Goal: Task Accomplishment & Management: Use online tool/utility

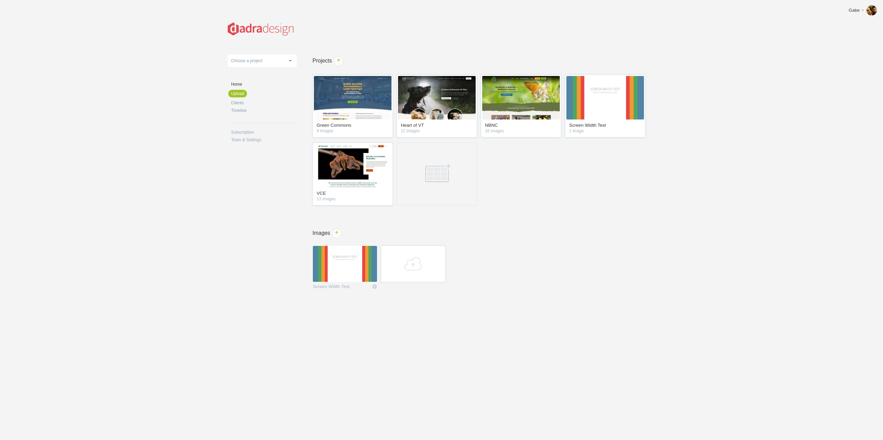
click at [365, 112] on img at bounding box center [353, 97] width 78 height 43
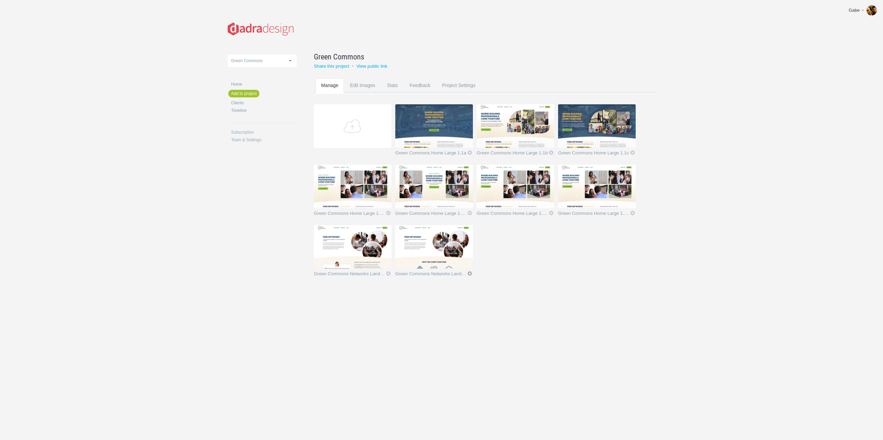
click at [471, 273] on link "Icon" at bounding box center [470, 273] width 6 height 6
click at [457, 246] on link "Edit / Replace" at bounding box center [456, 245] width 42 height 8
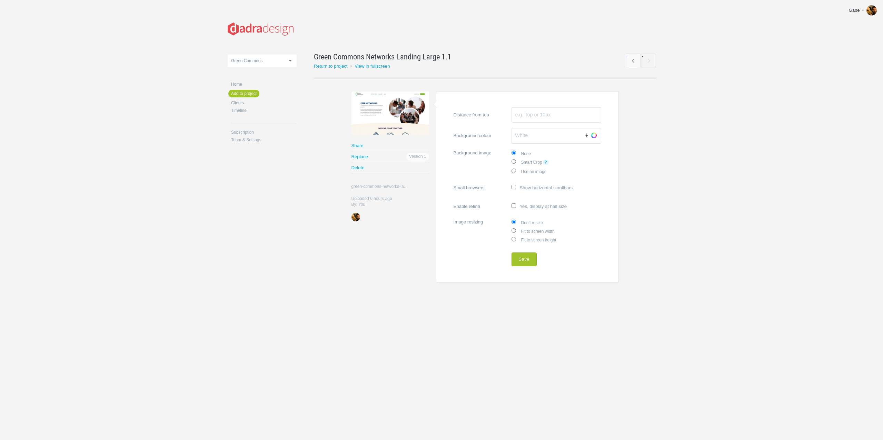
click at [402, 116] on div at bounding box center [391, 112] width 78 height 43
click at [525, 259] on button "Save" at bounding box center [524, 259] width 25 height 14
